Goal: Transaction & Acquisition: Purchase product/service

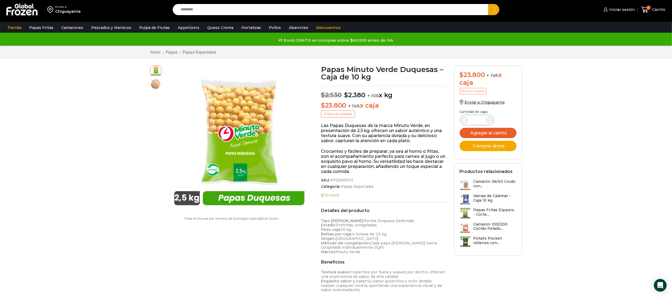
type input "*********"
click at [488, 4] on button "Search" at bounding box center [493, 9] width 11 height 11
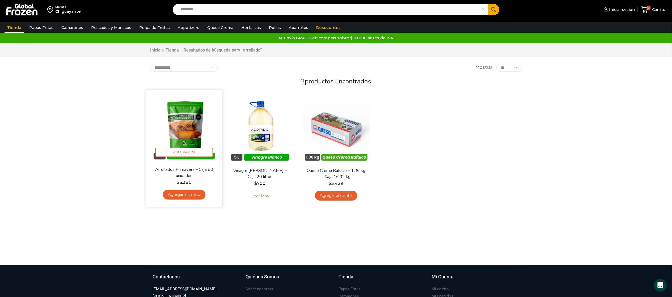
click at [175, 129] on img at bounding box center [184, 128] width 69 height 69
